Goal: Task Accomplishment & Management: Check status

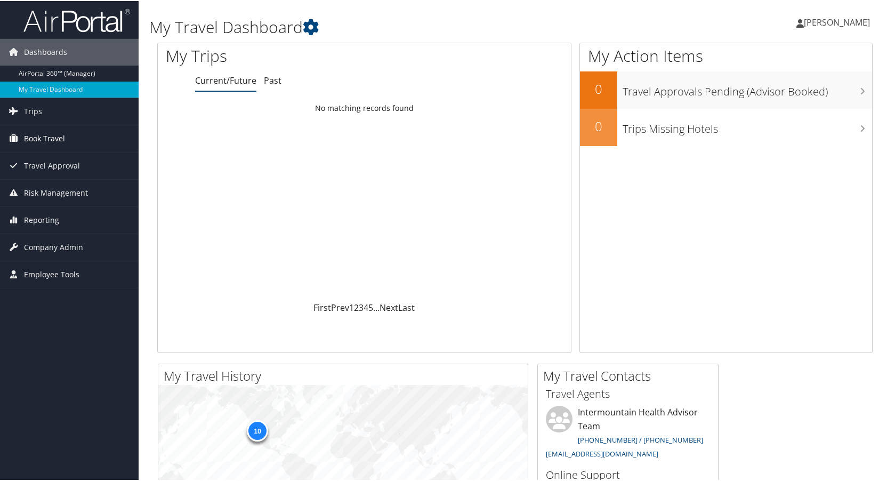
click at [43, 133] on span "Book Travel" at bounding box center [44, 137] width 41 height 27
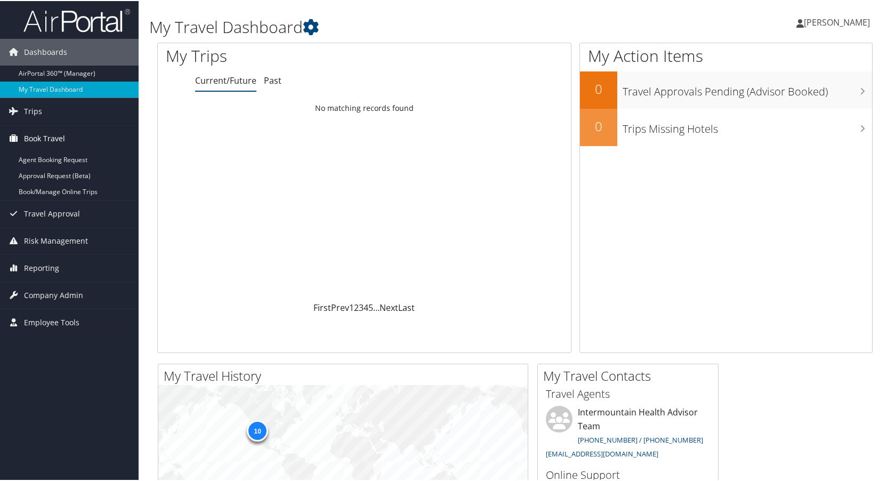
click at [44, 135] on span "Book Travel" at bounding box center [44, 137] width 41 height 27
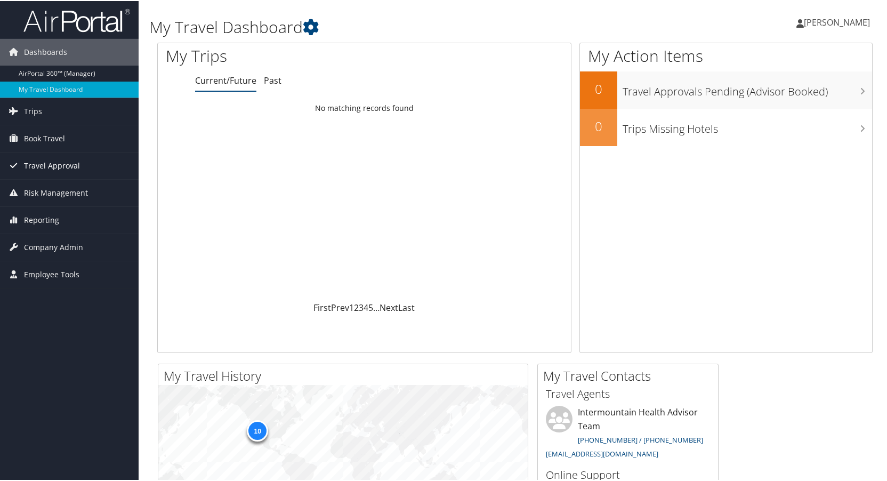
click at [42, 165] on span "Travel Approval" at bounding box center [52, 164] width 56 height 27
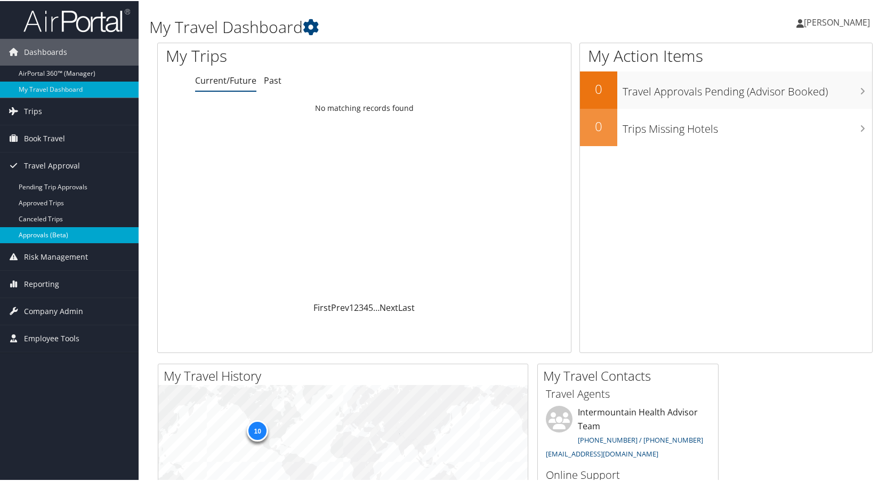
click at [42, 234] on link "Approvals (Beta)" at bounding box center [69, 234] width 139 height 16
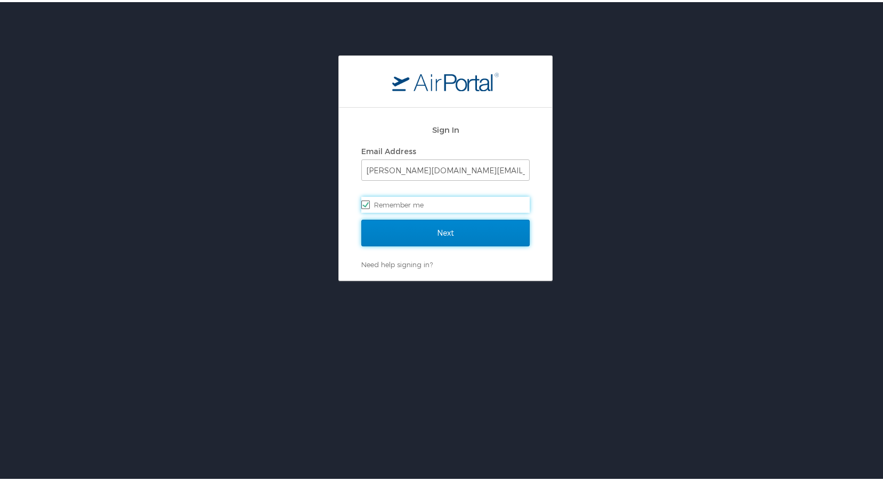
click at [436, 228] on input "Next" at bounding box center [445, 230] width 168 height 27
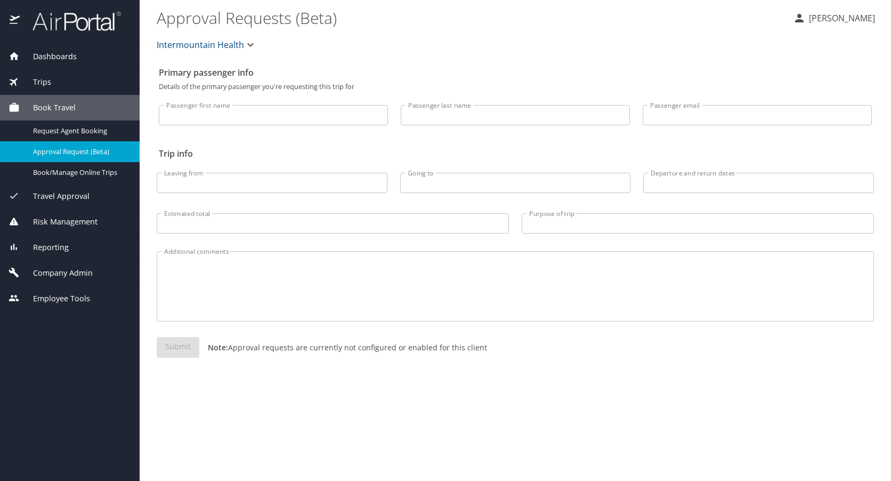
click at [61, 194] on span "Travel Approval" at bounding box center [55, 196] width 70 height 12
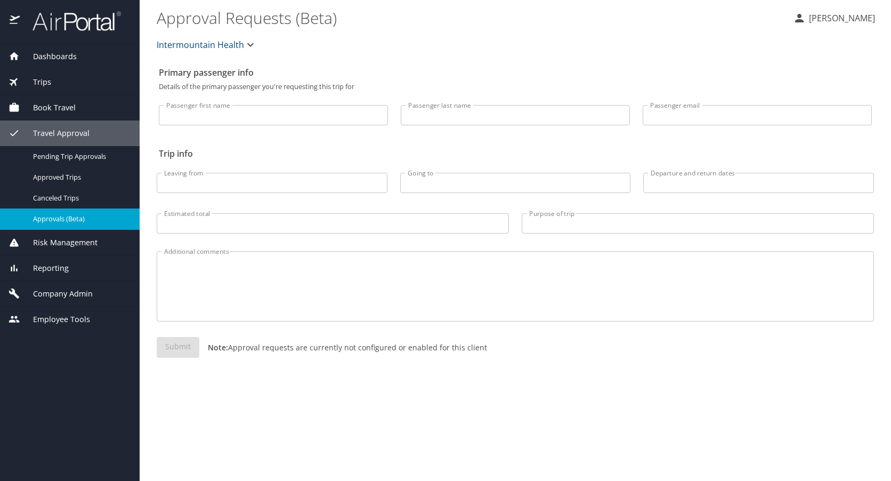
click at [61, 216] on span "Approvals (Beta)" at bounding box center [80, 219] width 94 height 10
